Goal: Task Accomplishment & Management: Manage account settings

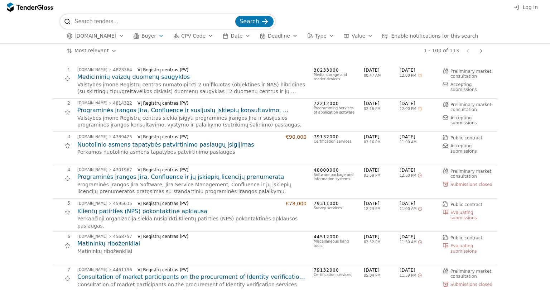
click at [153, 38] on div "button" at bounding box center [161, 35] width 20 height 19
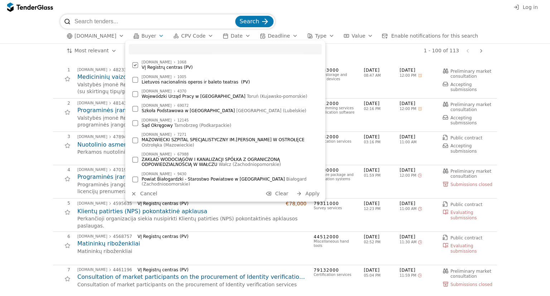
click at [313, 193] on span "Apply" at bounding box center [312, 193] width 14 height 6
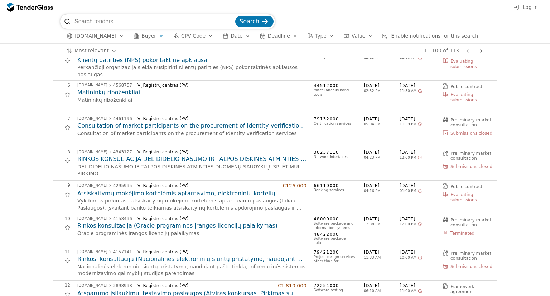
scroll to position [72, 0]
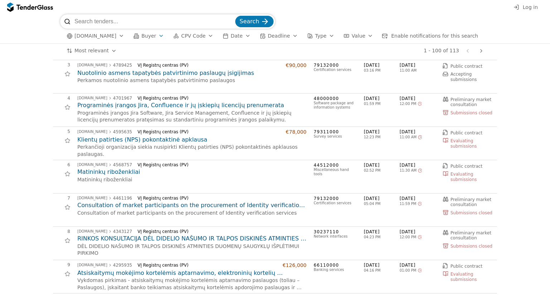
click at [527, 6] on span "Log in" at bounding box center [529, 7] width 15 height 6
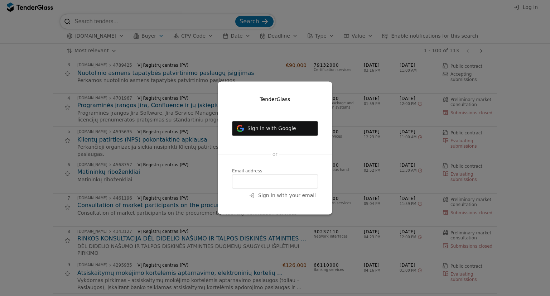
click at [232, 189] on nordpass-icon at bounding box center [232, 189] width 0 height 0
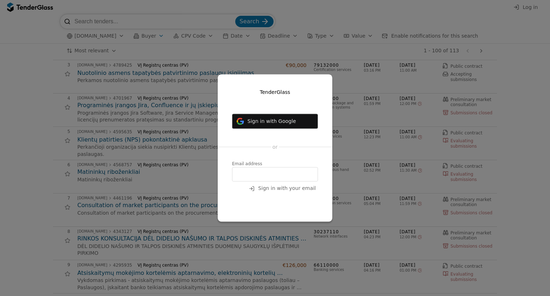
click at [275, 207] on nordpass-autofill-portal at bounding box center [275, 207] width 0 height 0
type input "[PERSON_NAME][EMAIL_ADDRESS][PERSON_NAME][DOMAIN_NAME]"
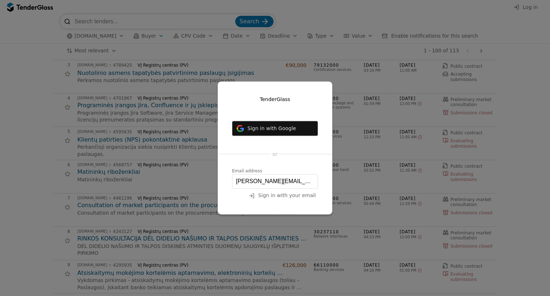
click at [297, 197] on span "Sign in with your email" at bounding box center [287, 195] width 58 height 6
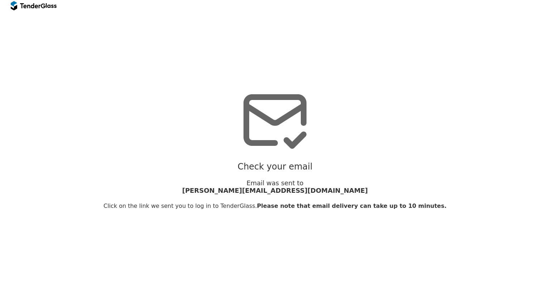
click at [42, 8] on div at bounding box center [34, 5] width 46 height 11
click at [29, 7] on div at bounding box center [30, 5] width 20 height 5
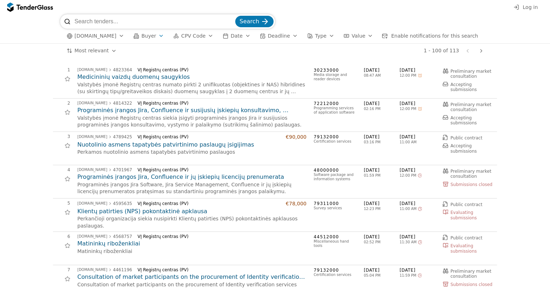
click at [532, 8] on span "Log in" at bounding box center [529, 7] width 15 height 6
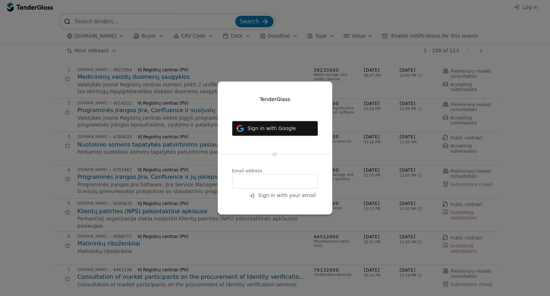
click at [292, 185] on input "email" at bounding box center [275, 181] width 86 height 14
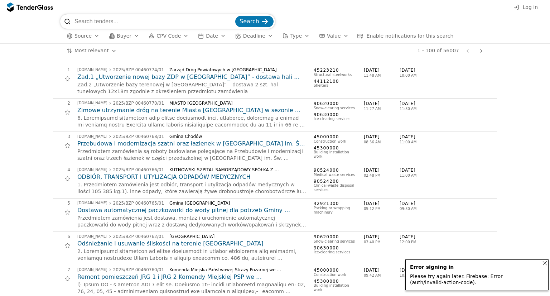
click at [524, 9] on span "Log in" at bounding box center [529, 7] width 15 height 6
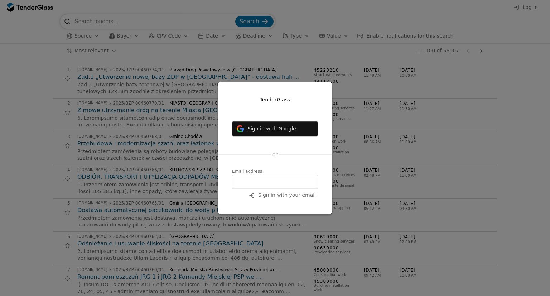
click at [291, 198] on span "Sign in with your email" at bounding box center [287, 195] width 58 height 6
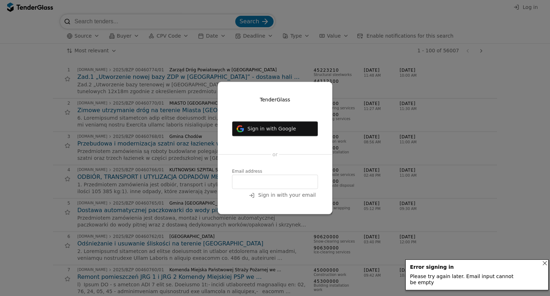
click at [253, 176] on input "email" at bounding box center [275, 182] width 86 height 14
click at [274, 182] on input "email" at bounding box center [275, 182] width 86 height 14
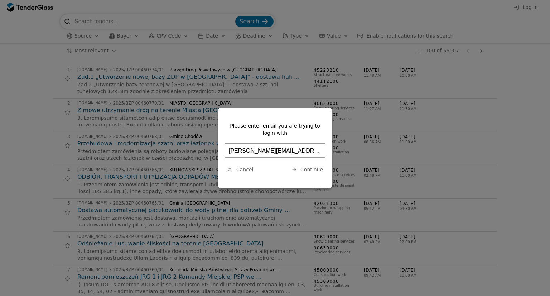
type input "k.stankeviciene@helmes.com"
click at [319, 171] on span "Continue" at bounding box center [311, 169] width 23 height 6
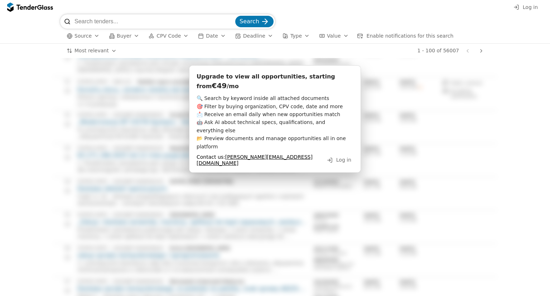
scroll to position [1825, 0]
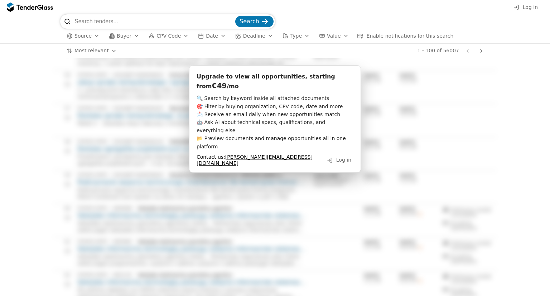
click at [339, 157] on span "Log in" at bounding box center [343, 160] width 15 height 6
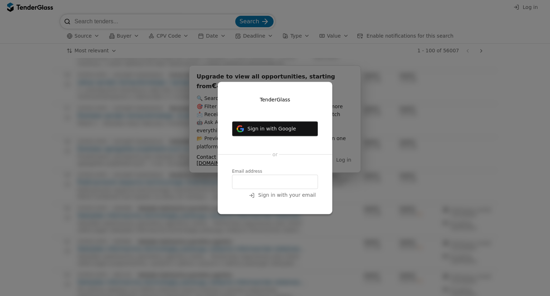
click at [283, 186] on input "email" at bounding box center [275, 182] width 86 height 14
click at [257, 182] on input "karolina.stankeviciene@yahoo.com" at bounding box center [275, 182] width 86 height 14
click at [294, 184] on input "k.stankeviciene@yahoo.com" at bounding box center [275, 182] width 86 height 14
type input "k.stankeviciene@gmail.com"
click at [295, 195] on span "Sign in with your email" at bounding box center [287, 195] width 58 height 6
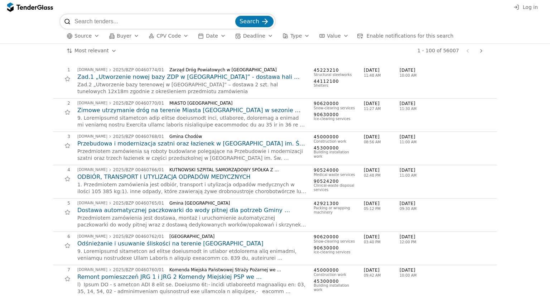
scroll to position [1825, 0]
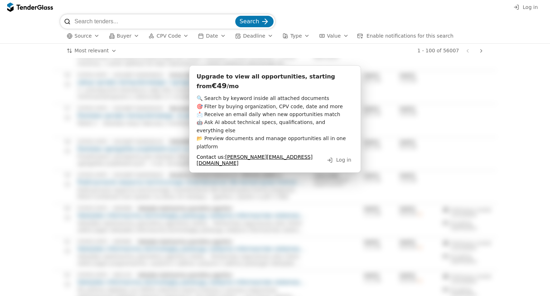
click at [332, 155] on button "Log in" at bounding box center [339, 159] width 29 height 9
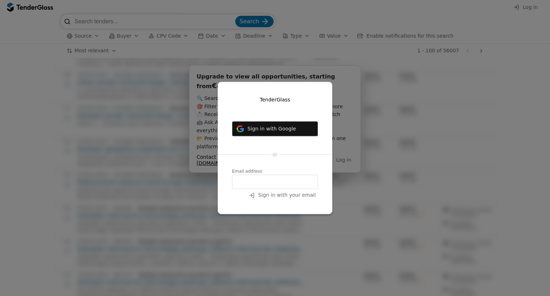
click at [273, 176] on input "email" at bounding box center [275, 182] width 86 height 14
type input "k.stankeviciene@helmes.com"
click at [283, 196] on span "Sign in with your email" at bounding box center [287, 195] width 58 height 6
